Goal: Navigation & Orientation: Go to known website

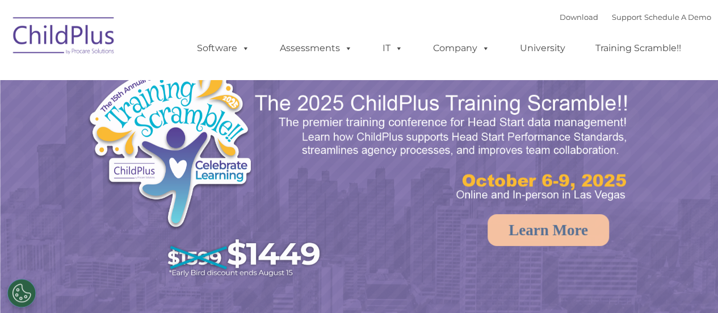
select select "MEDIUM"
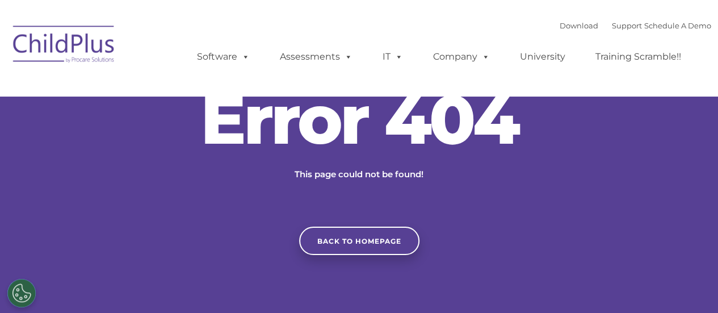
click at [66, 39] on img at bounding box center [64, 46] width 114 height 57
